Goal: Ask a question

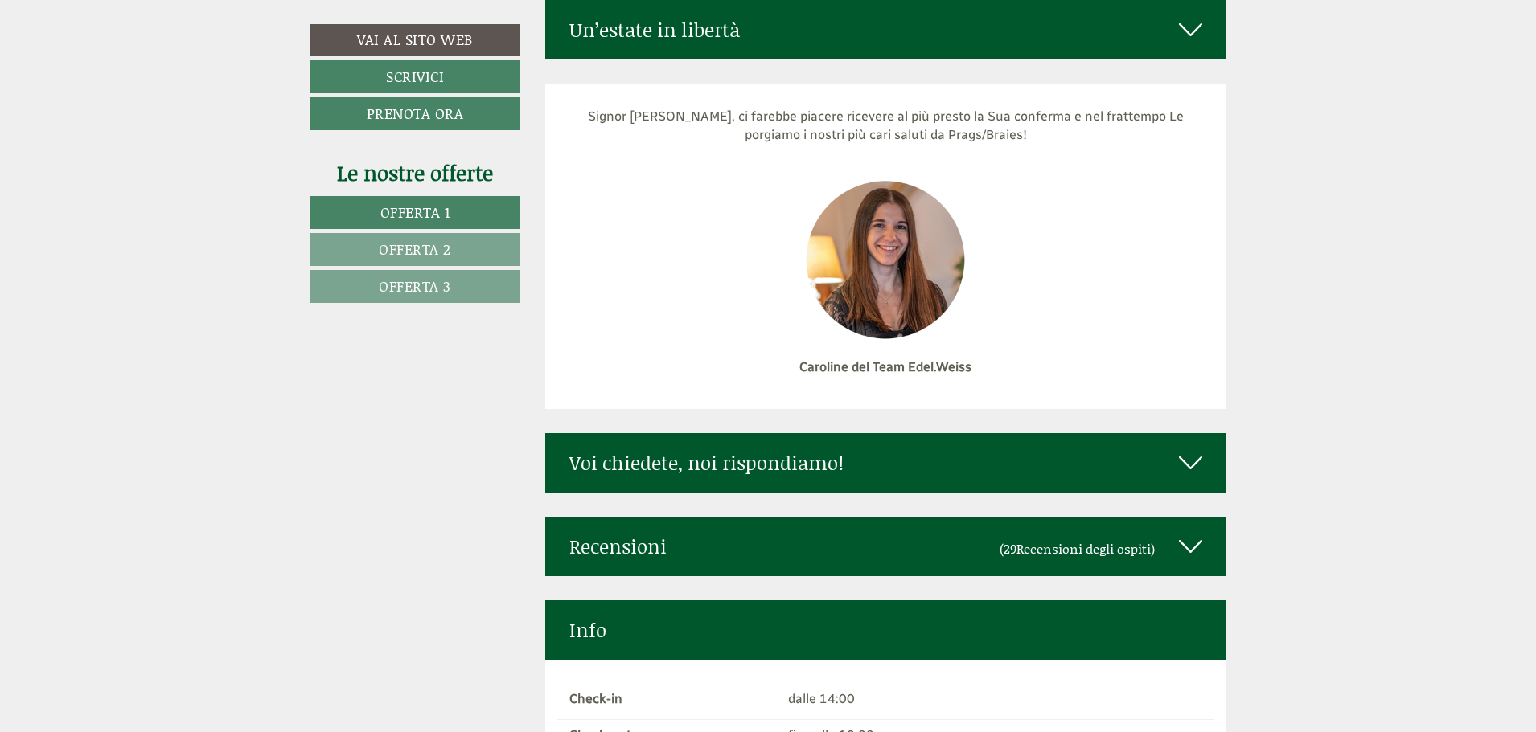
scroll to position [7782, 0]
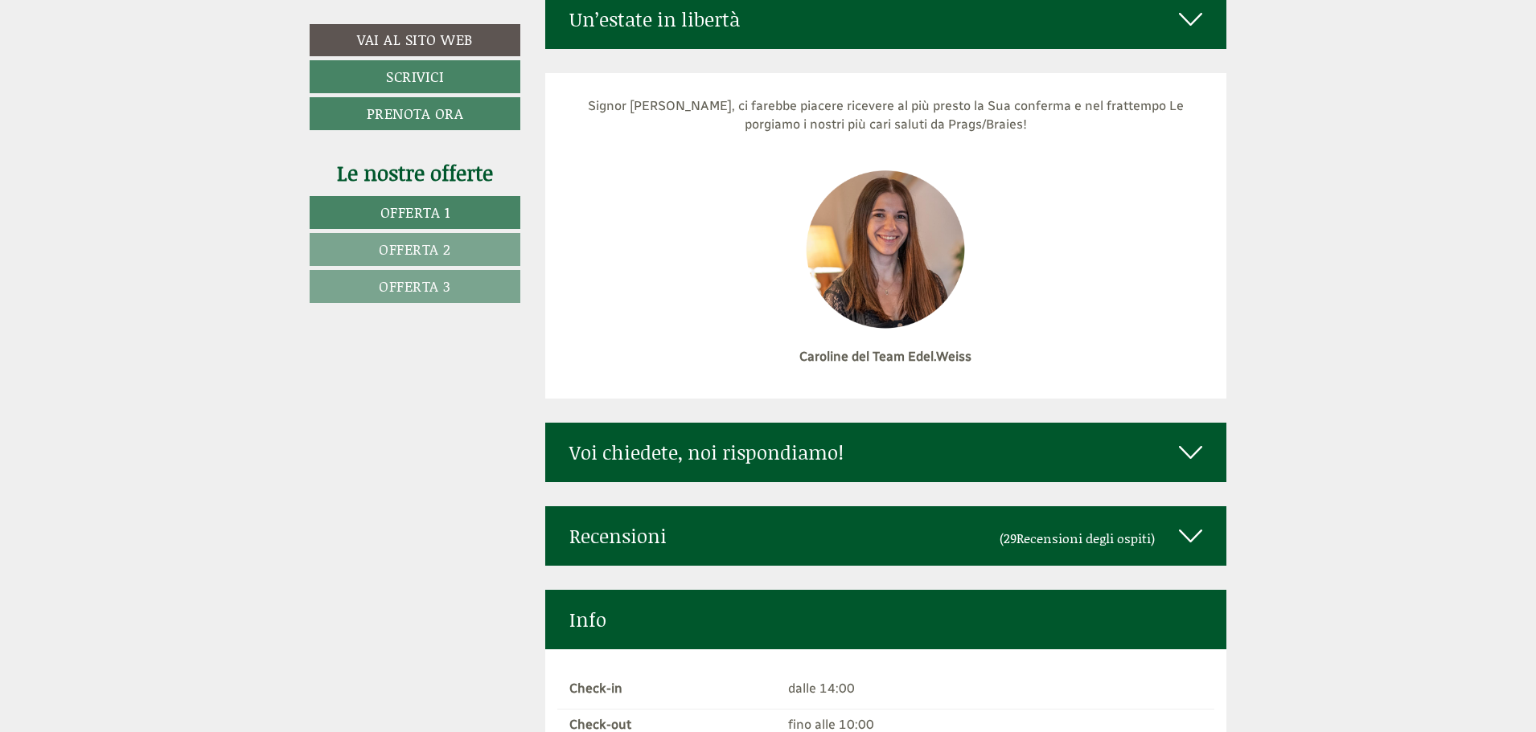
click at [1195, 439] on icon at bounding box center [1190, 452] width 23 height 27
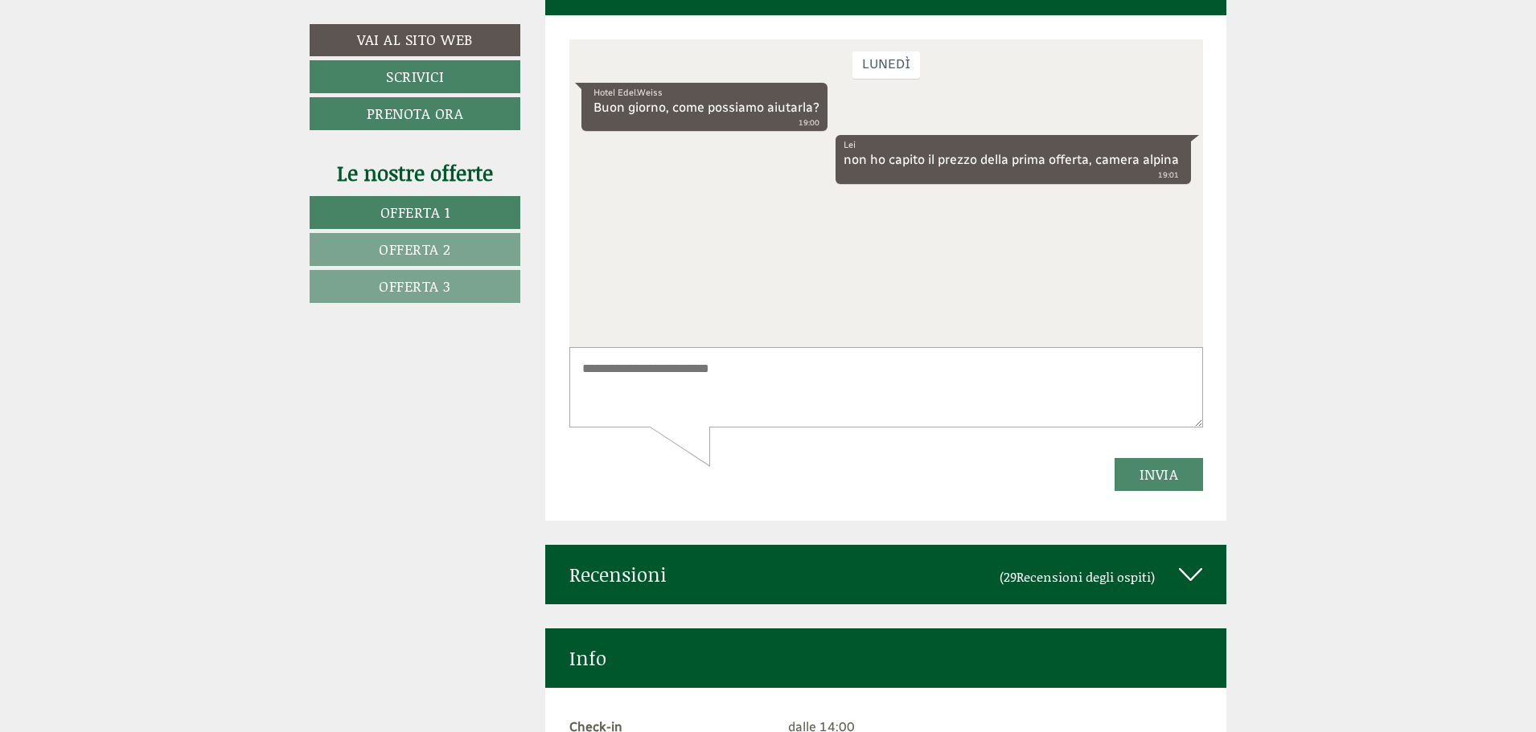
scroll to position [8226, 0]
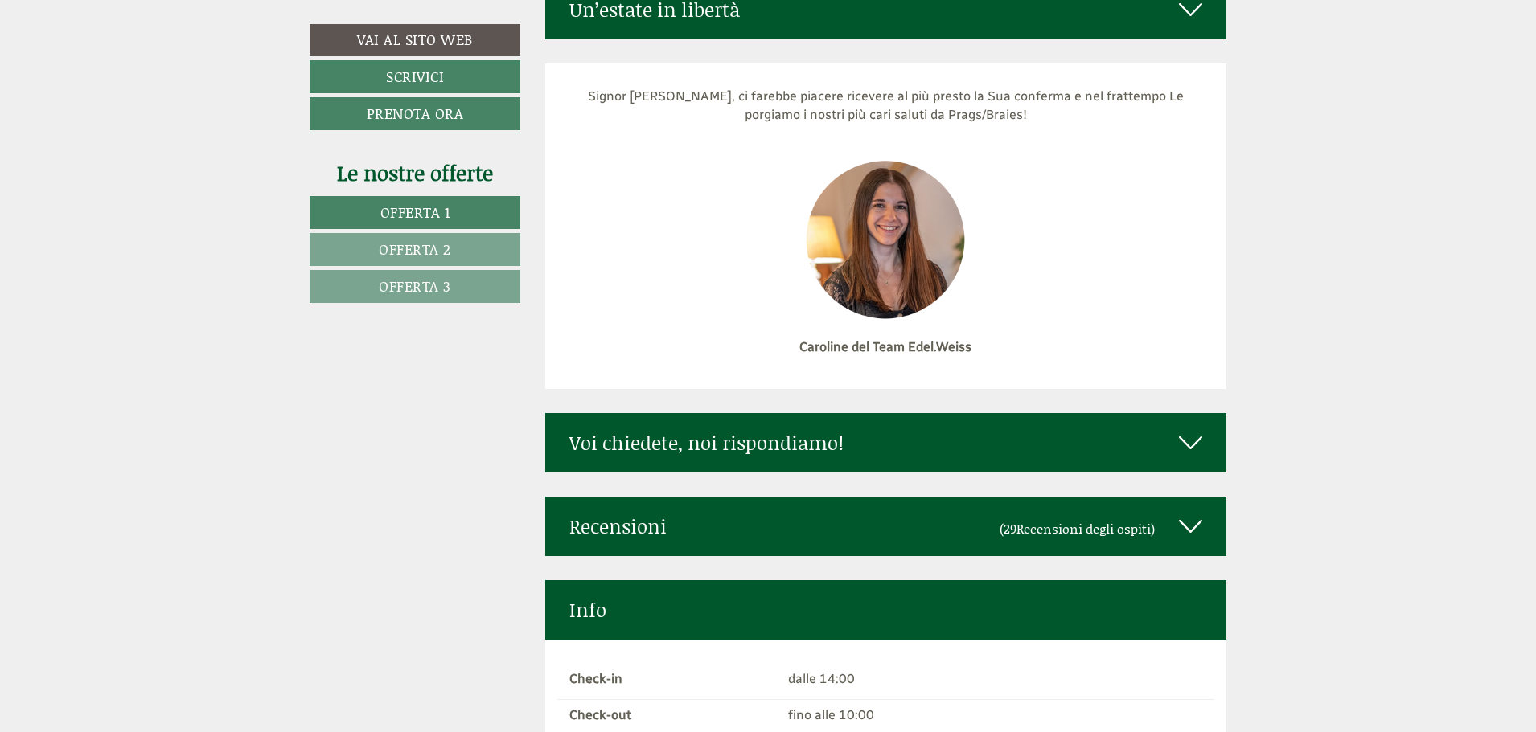
scroll to position [7802, 0]
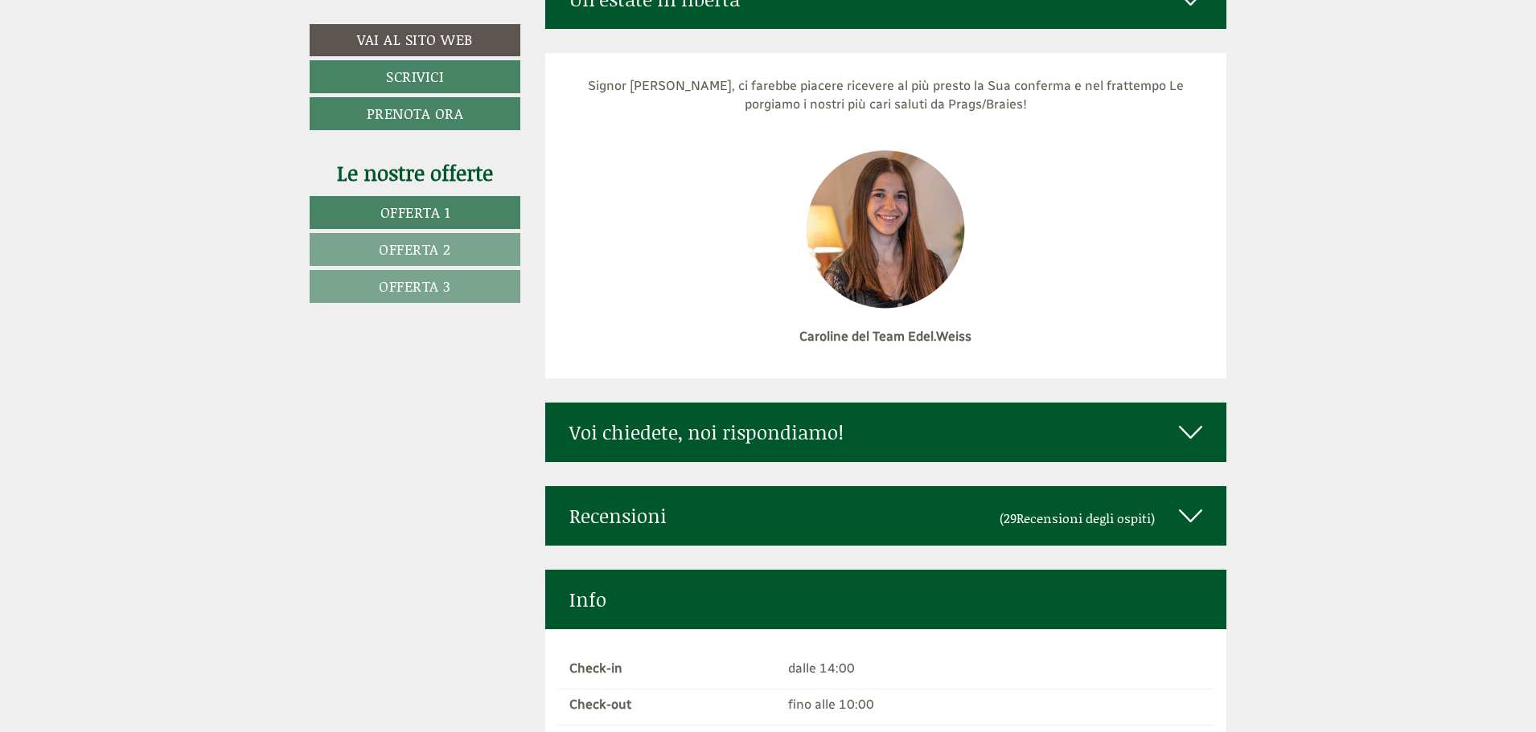
click at [1202, 403] on div "Voi chiedete, noi rispondiamo!" at bounding box center [886, 432] width 682 height 59
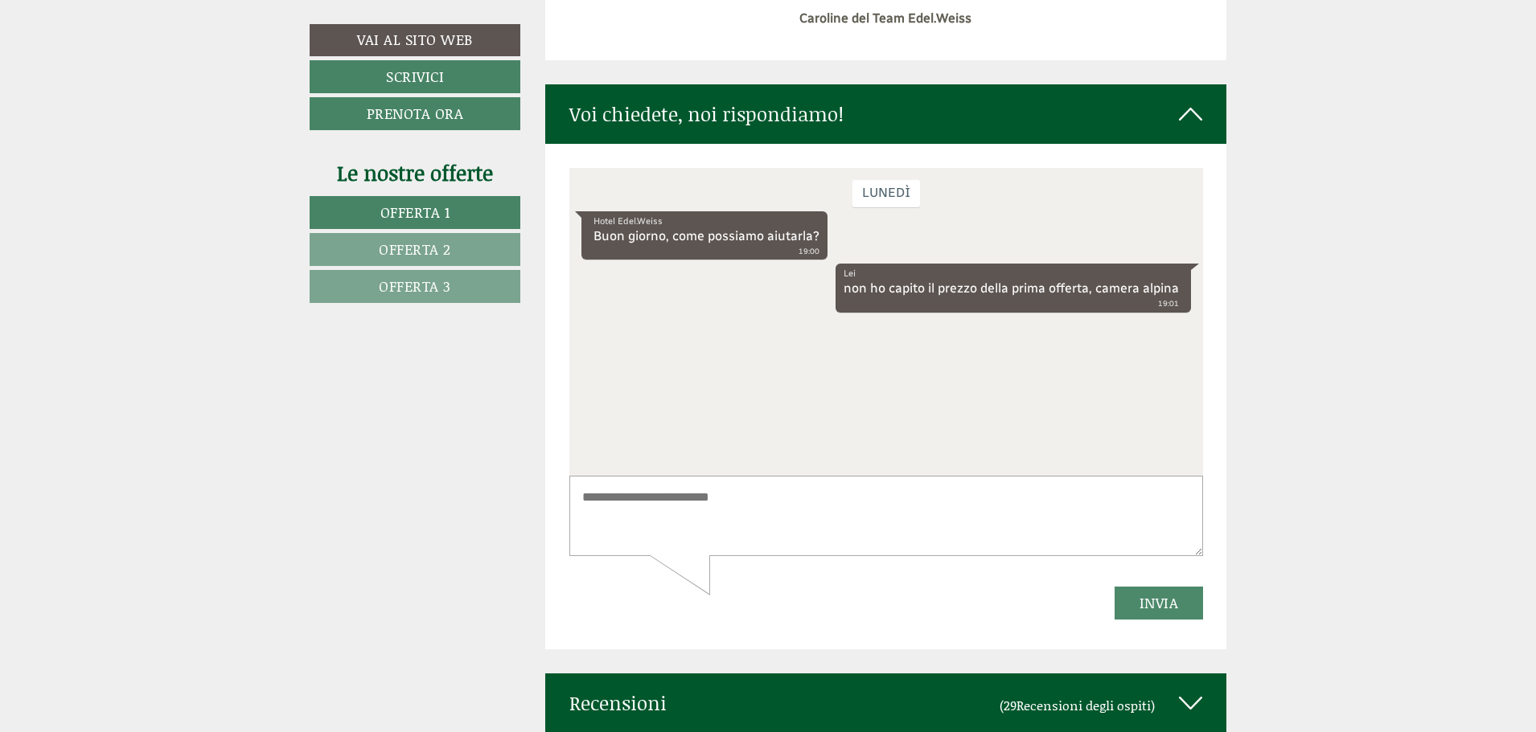
scroll to position [8142, 0]
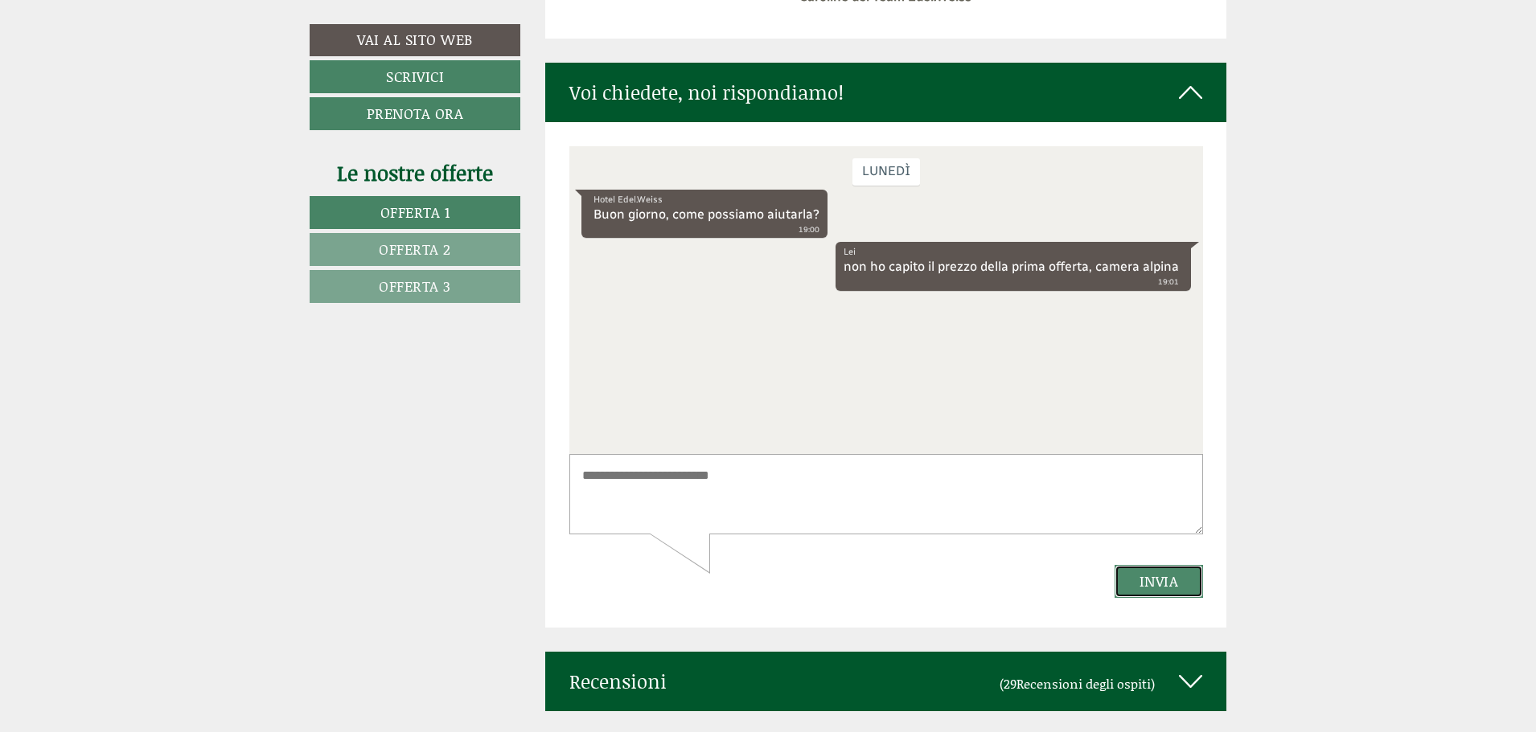
click at [1172, 585] on button "Invia" at bounding box center [1158, 580] width 89 height 33
